Goal: Information Seeking & Learning: Learn about a topic

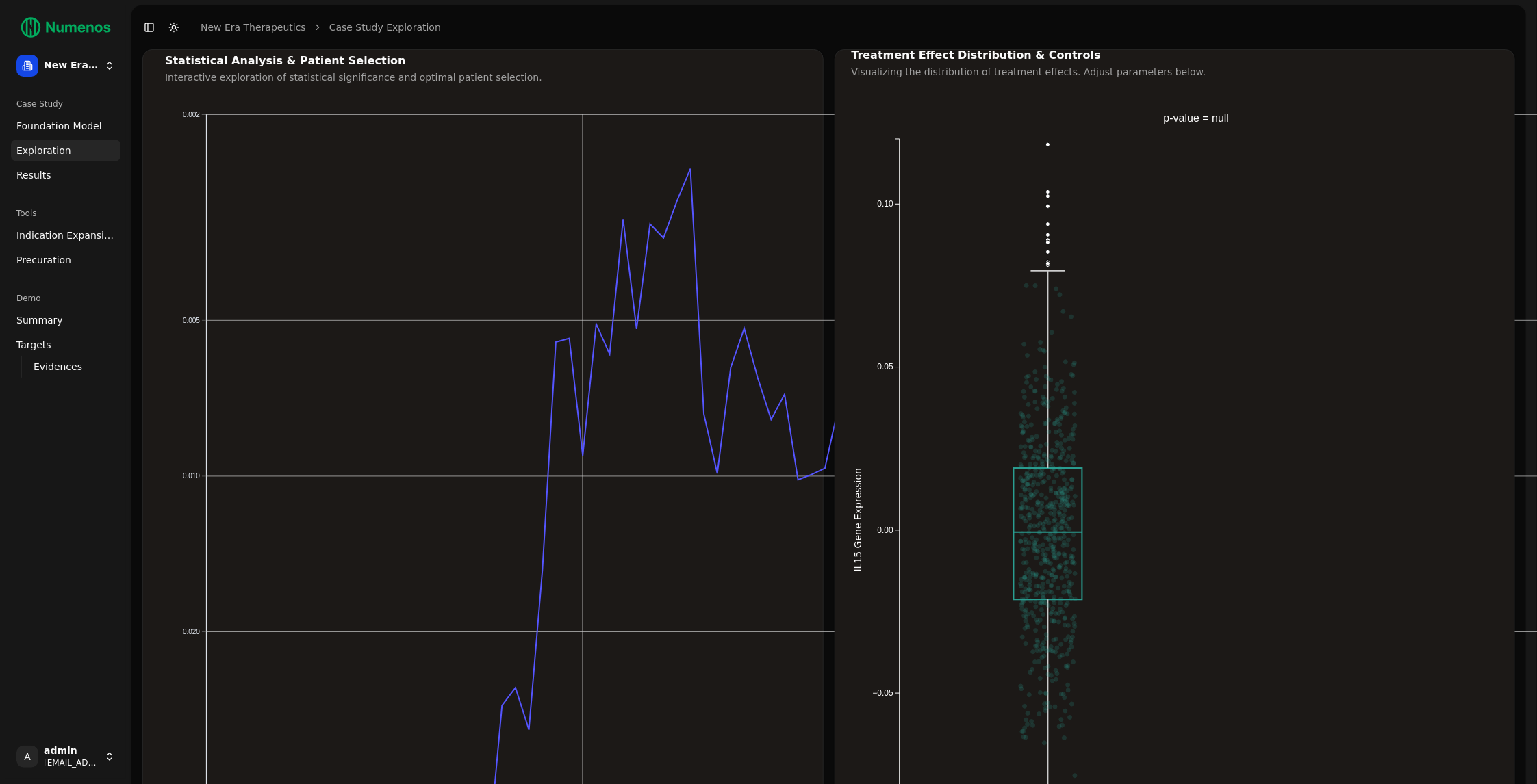
click at [60, 146] on span "Exploration" at bounding box center [44, 150] width 55 height 14
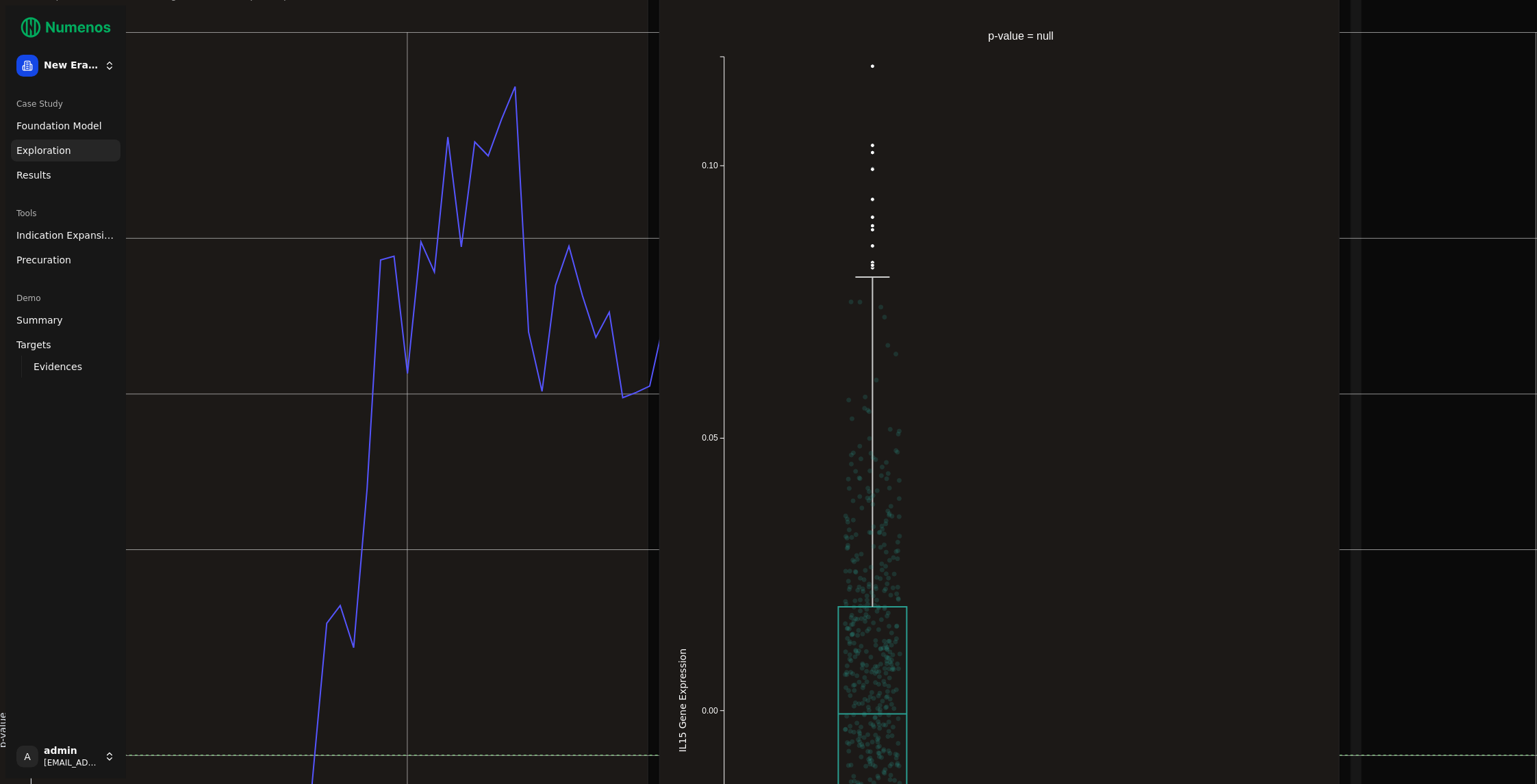
scroll to position [82, 199]
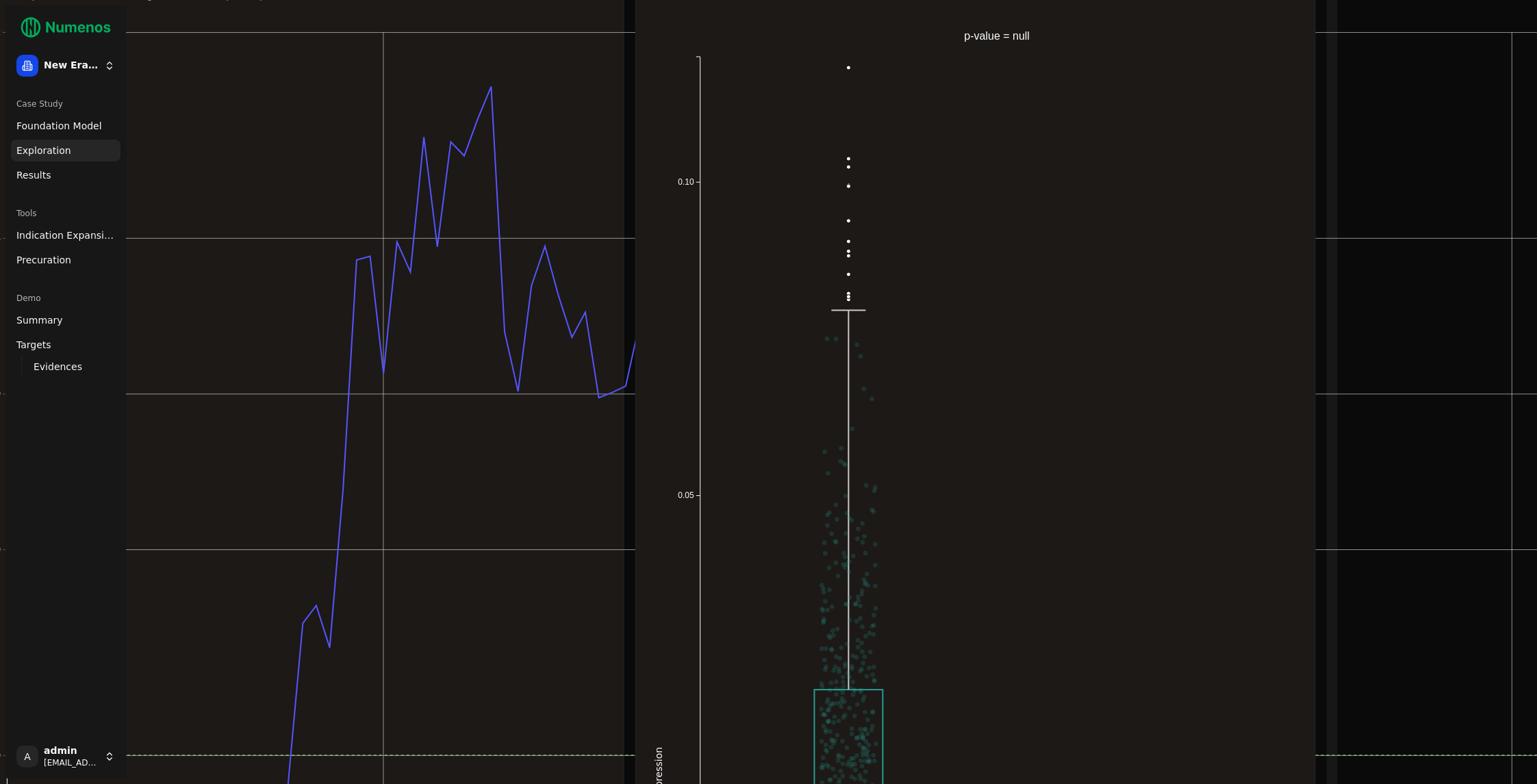
drag, startPoint x: 492, startPoint y: 410, endPoint x: 479, endPoint y: 372, distance: 40.2
click at [479, 372] on icon "0 20 40 60 80 100 0.002 0.005 0.010 0.020 0.050 0.100 0.200 0.500 1.000 Percent…" at bounding box center [934, 744] width 1936 height 1451
click at [46, 172] on span "Results" at bounding box center [33, 175] width 35 height 14
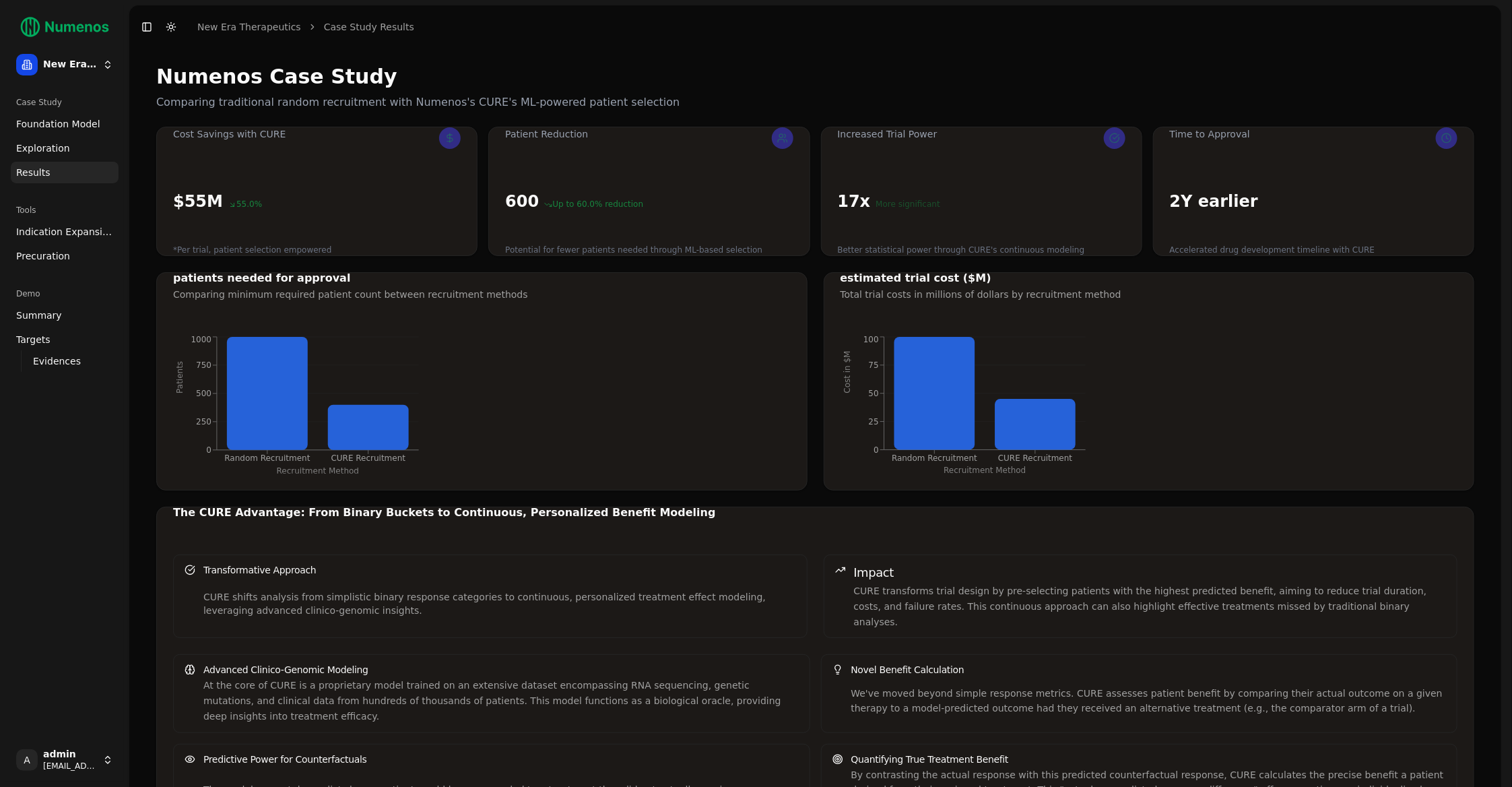
click at [71, 115] on link "Foundation Model" at bounding box center [65, 124] width 107 height 22
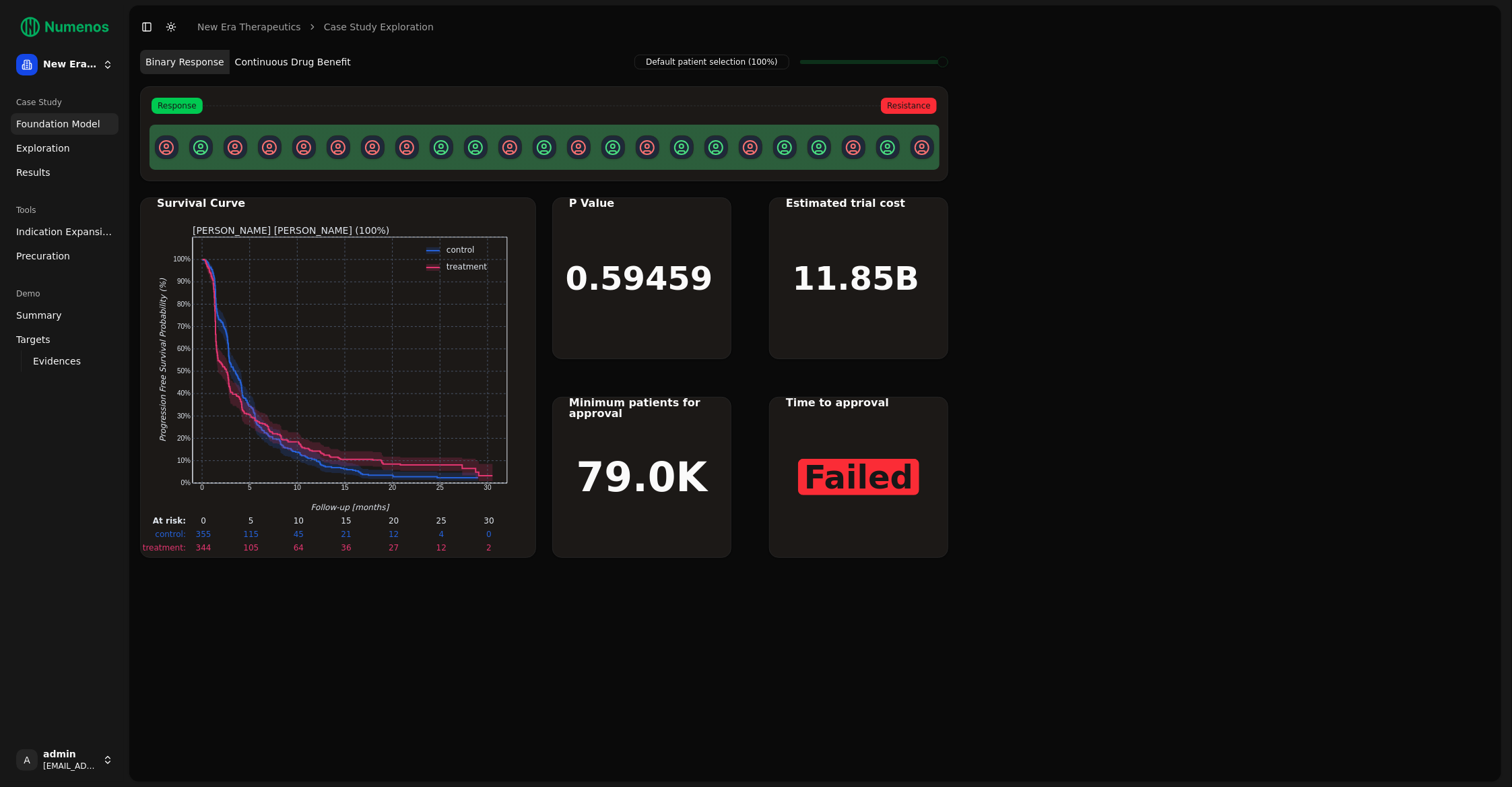
click at [305, 57] on button "Continuous Drug Benefit" at bounding box center [293, 61] width 127 height 24
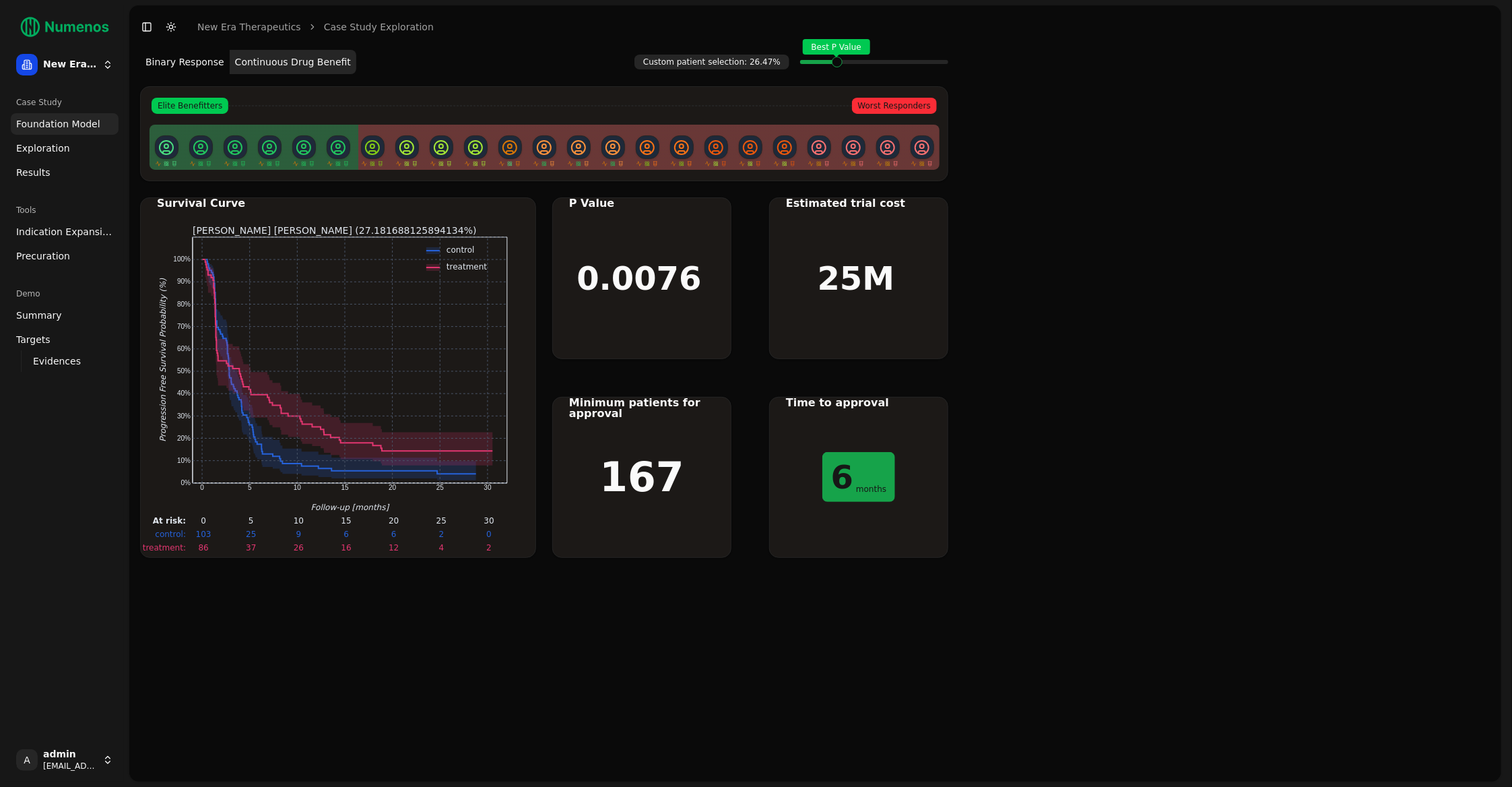
click at [916, 65] on span at bounding box center [917, 62] width 2 height 5
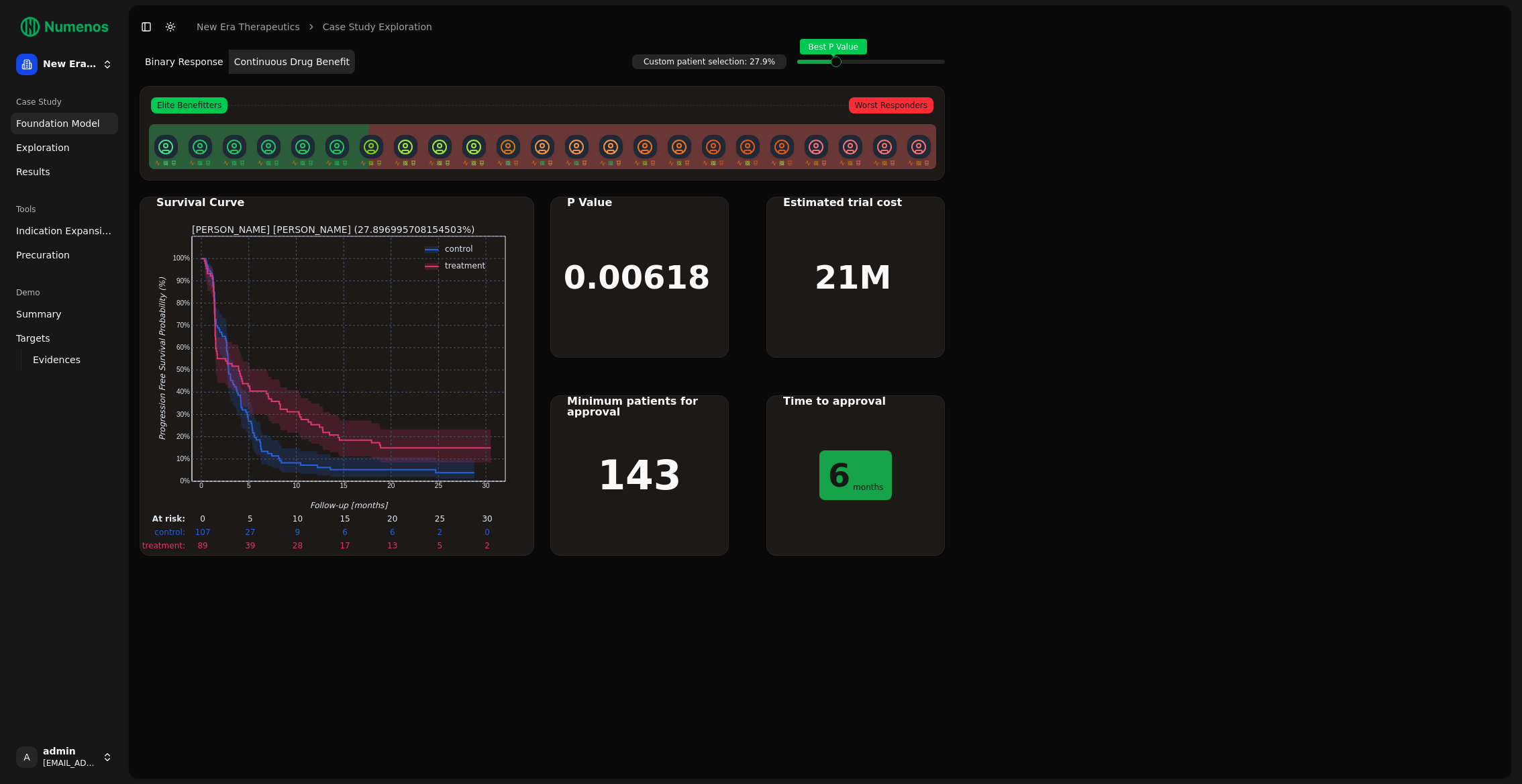
click at [59, 147] on span "Exploration" at bounding box center [43, 147] width 54 height 13
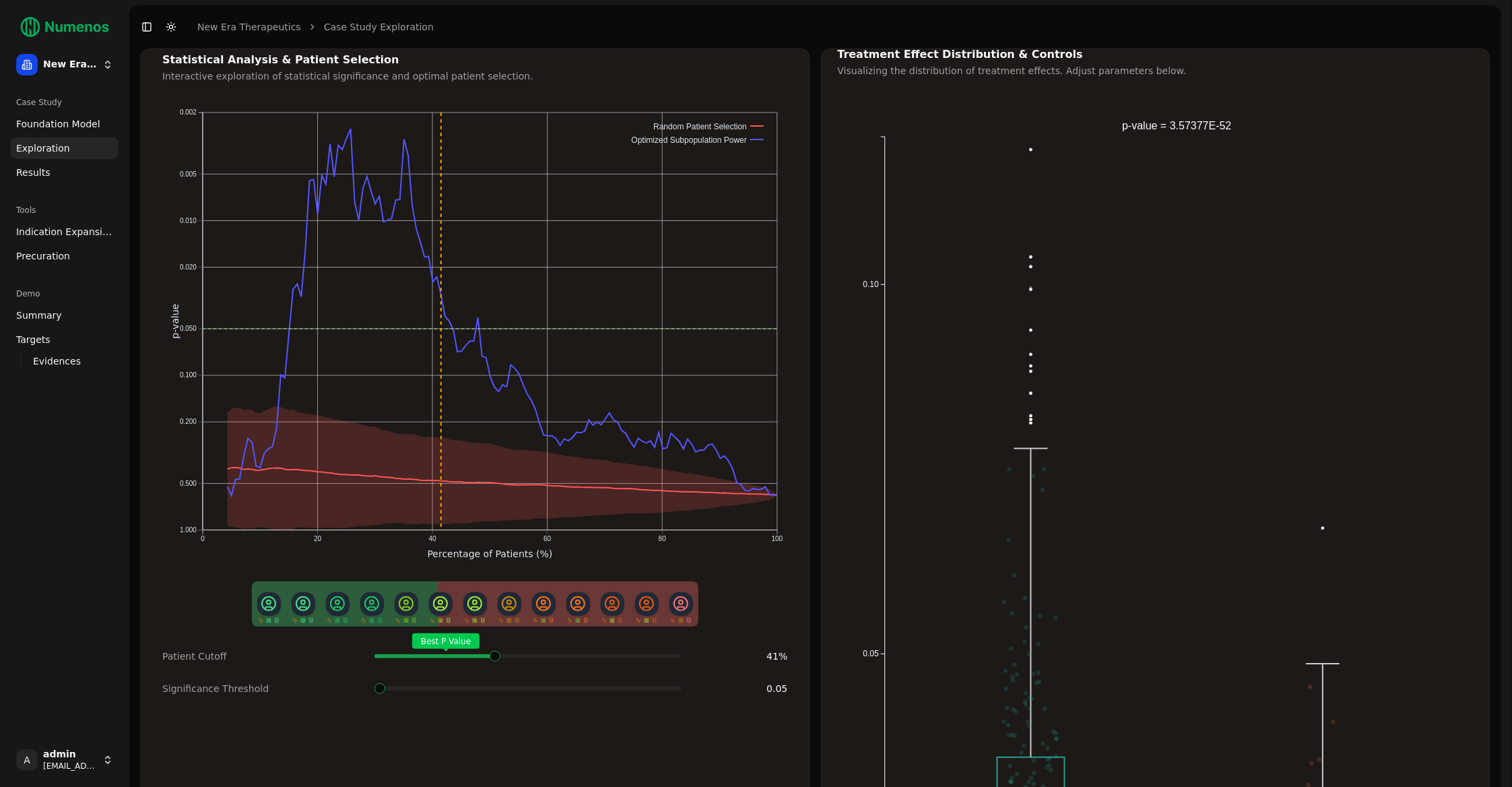
click at [677, 653] on span at bounding box center [678, 656] width 2 height 5
